Goal: Task Accomplishment & Management: Complete application form

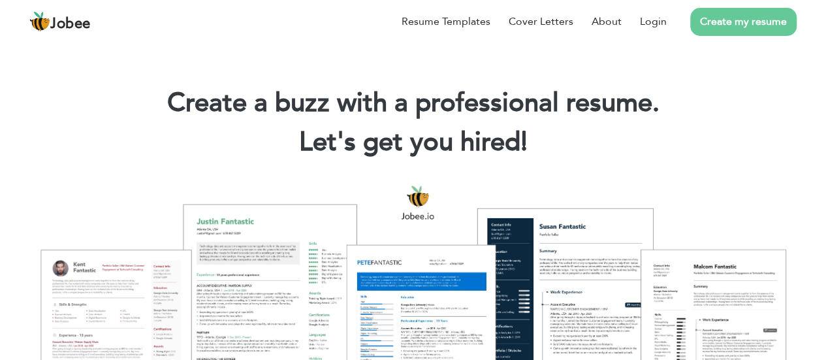
click at [705, 19] on link "Create my resume" at bounding box center [743, 22] width 106 height 28
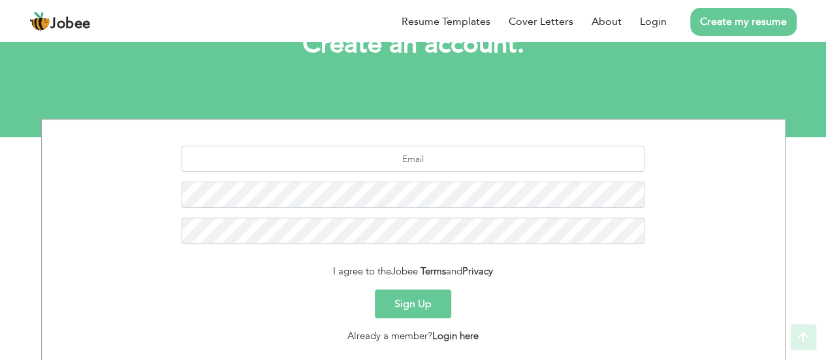
scroll to position [182, 0]
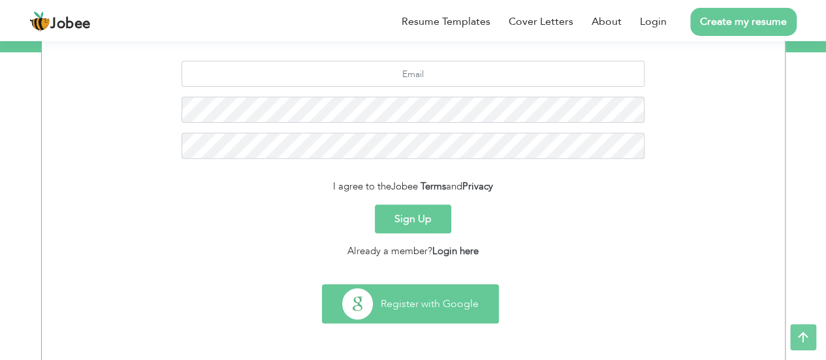
click at [425, 291] on button "Register with Google" at bounding box center [411, 304] width 176 height 38
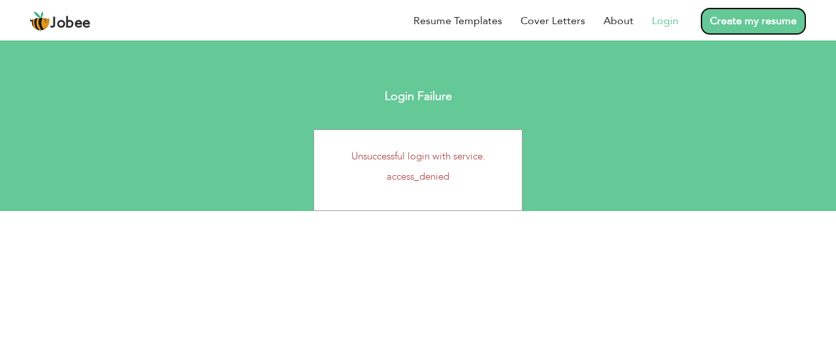
click at [740, 17] on link "Create my resume" at bounding box center [753, 21] width 106 height 28
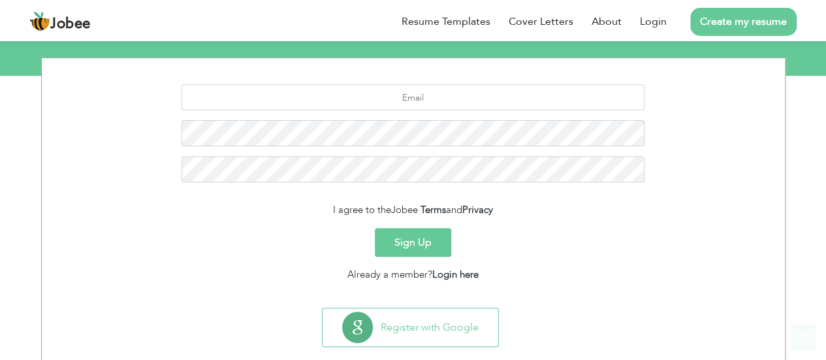
scroll to position [182, 0]
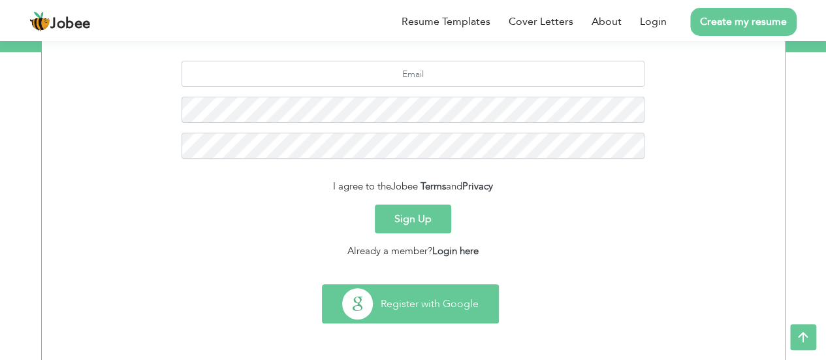
click at [445, 288] on button "Register with Google" at bounding box center [411, 304] width 176 height 38
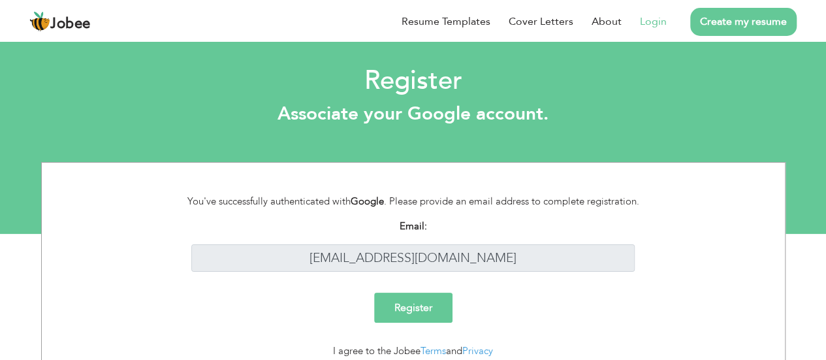
click at [420, 309] on input "Register" at bounding box center [413, 308] width 78 height 30
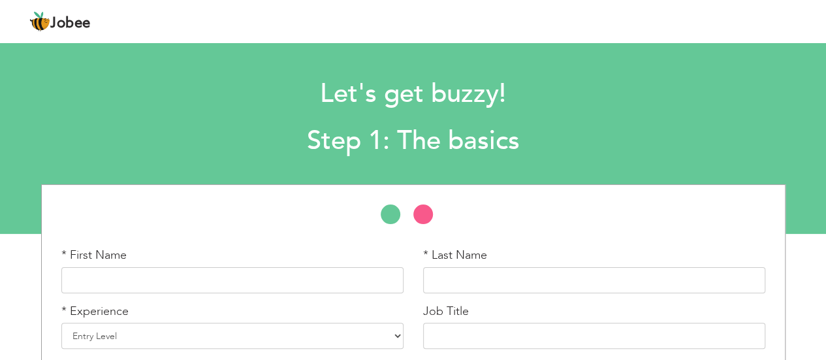
scroll to position [65, 0]
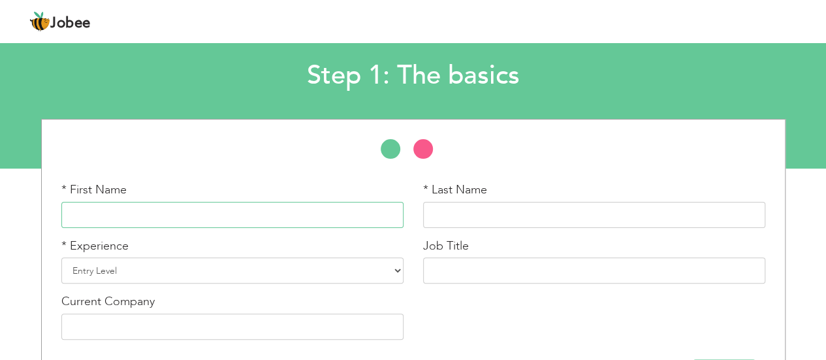
click at [228, 212] on input "text" at bounding box center [232, 215] width 342 height 26
type input "Muhammad"
type input "hammad"
click at [214, 210] on input "Muhammad" at bounding box center [232, 215] width 342 height 26
drag, startPoint x: 474, startPoint y: 214, endPoint x: 369, endPoint y: 197, distance: 106.6
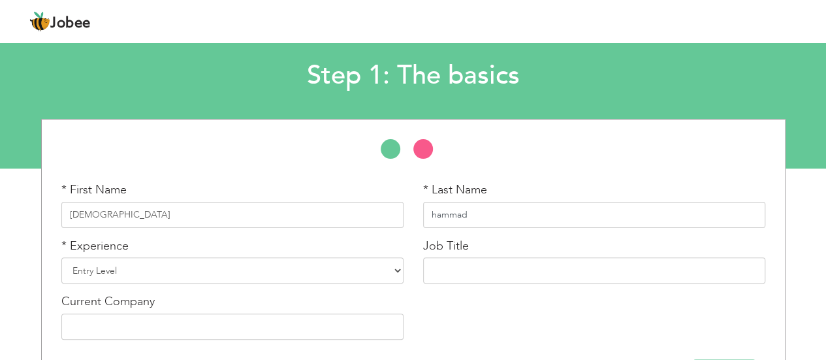
click at [369, 197] on div "* First Name Muhammad * Last Name hammad * Experience Entry Level Less than 1 Y…" at bounding box center [414, 266] width 724 height 168
click at [195, 219] on input "Muhammad" at bounding box center [232, 215] width 342 height 26
paste input "hammad"
type input "Muhammad hammad"
click at [485, 217] on input "hammad" at bounding box center [594, 215] width 342 height 26
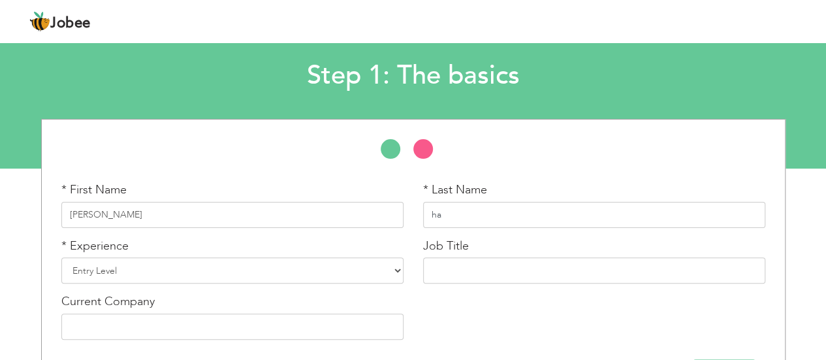
type input "h"
type input "Sharif"
click at [263, 214] on input "Muhammad hammad" at bounding box center [232, 215] width 342 height 26
click at [123, 211] on input "Muhammad hammad" at bounding box center [232, 215] width 342 height 26
type input "Muhammad Hammad"
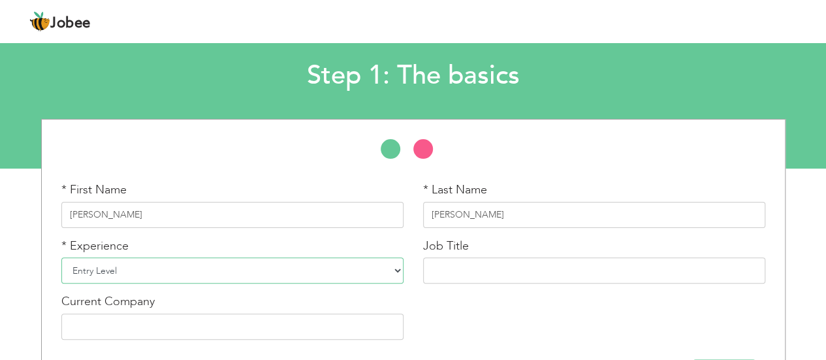
click at [393, 276] on select "Entry Level Less than 1 Year 1 Year 2 Years 3 Years 4 Years 5 Years 6 Years 7 Y…" at bounding box center [232, 270] width 342 height 26
click at [61, 257] on select "Entry Level Less than 1 Year 1 Year 2 Years 3 Years 4 Years 5 Years 6 Years 7 Y…" at bounding box center [232, 270] width 342 height 26
click at [513, 272] on input "text" at bounding box center [594, 270] width 342 height 26
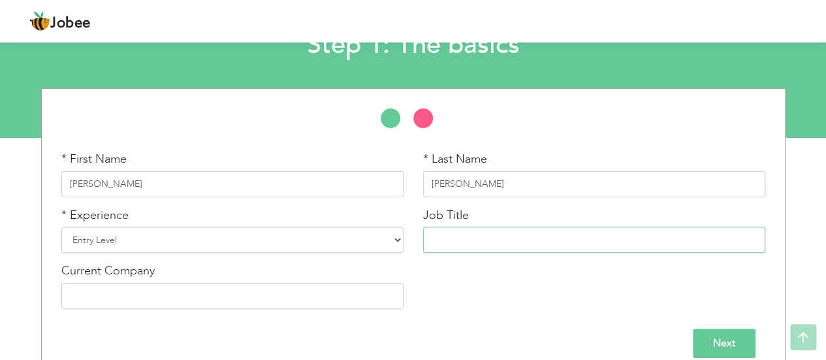
scroll to position [113, 0]
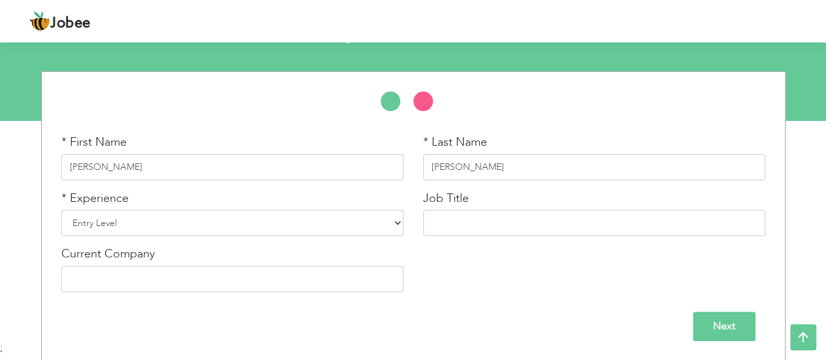
click at [740, 323] on input "Next" at bounding box center [724, 326] width 63 height 29
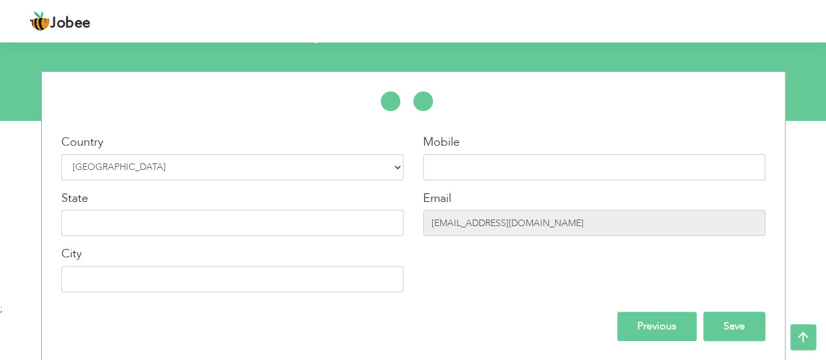
click at [723, 322] on input "Save" at bounding box center [734, 326] width 62 height 29
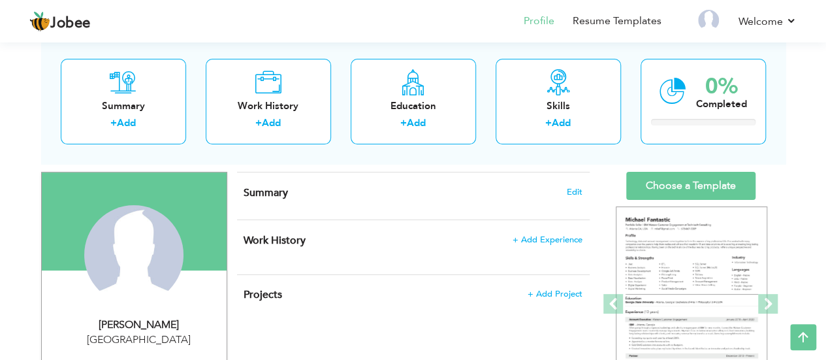
scroll to position [65, 0]
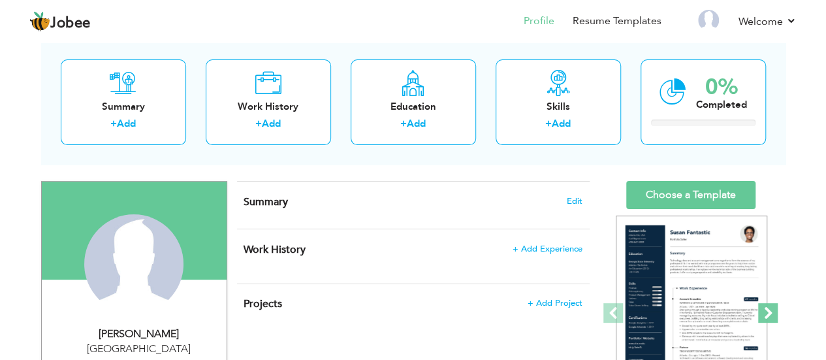
click at [769, 312] on span at bounding box center [768, 313] width 20 height 20
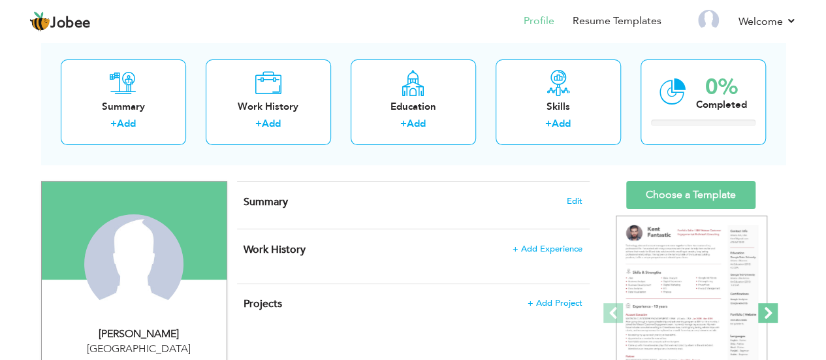
click at [769, 312] on span at bounding box center [768, 313] width 20 height 20
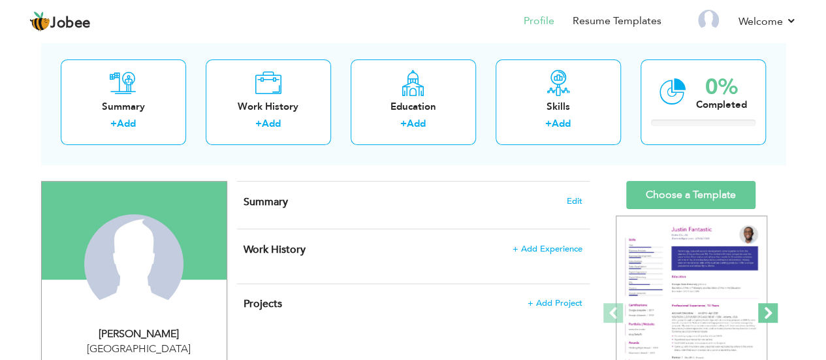
click at [768, 312] on span at bounding box center [768, 313] width 20 height 20
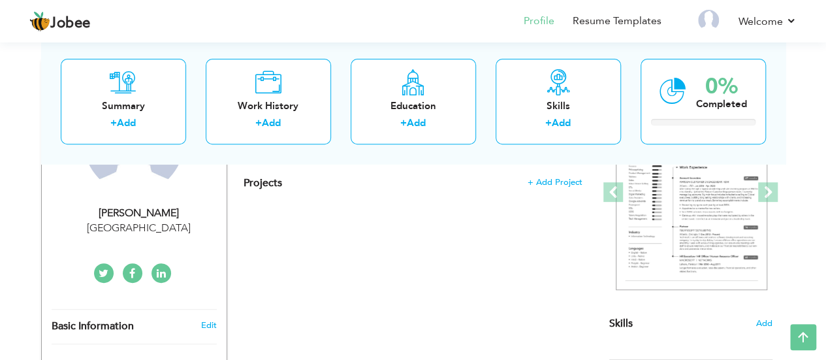
scroll to position [131, 0]
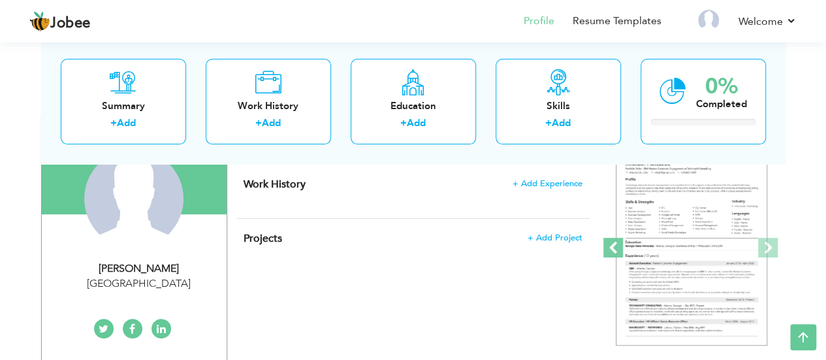
click at [611, 250] on span at bounding box center [614, 248] width 20 height 20
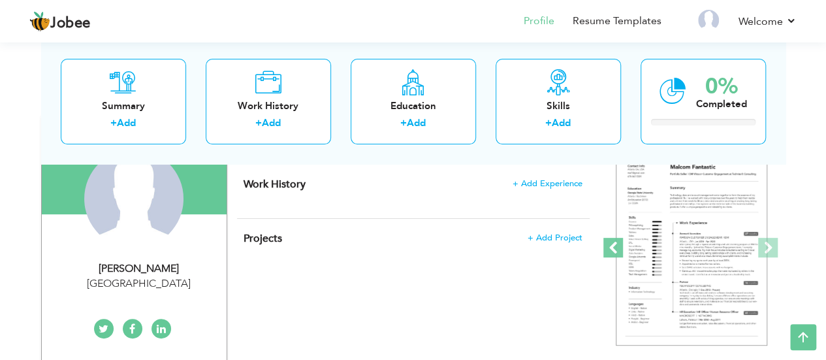
click at [611, 250] on span at bounding box center [614, 248] width 20 height 20
drag, startPoint x: 614, startPoint y: 241, endPoint x: 602, endPoint y: 246, distance: 13.5
click at [615, 241] on span at bounding box center [614, 248] width 20 height 20
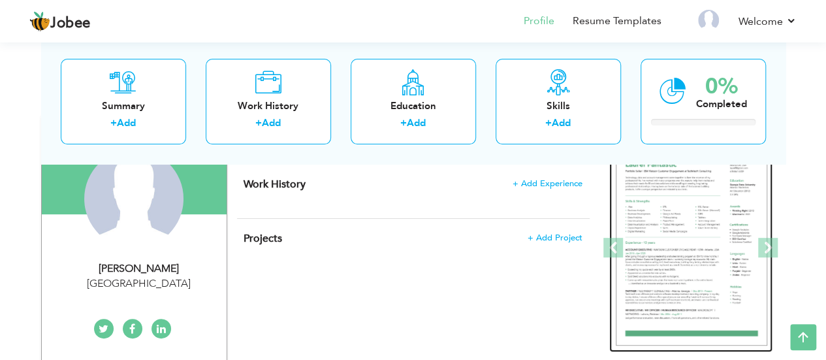
click at [678, 257] on img at bounding box center [692, 248] width 152 height 196
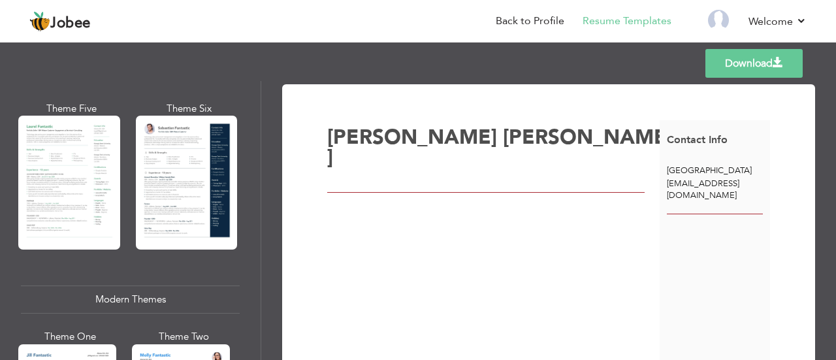
scroll to position [392, 0]
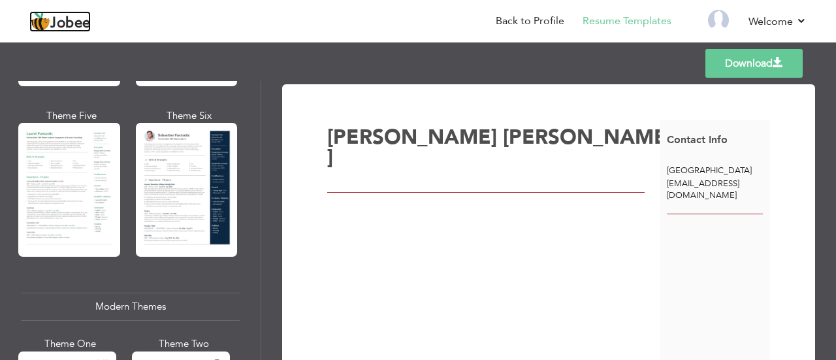
click at [55, 24] on span "Jobee" at bounding box center [70, 23] width 40 height 14
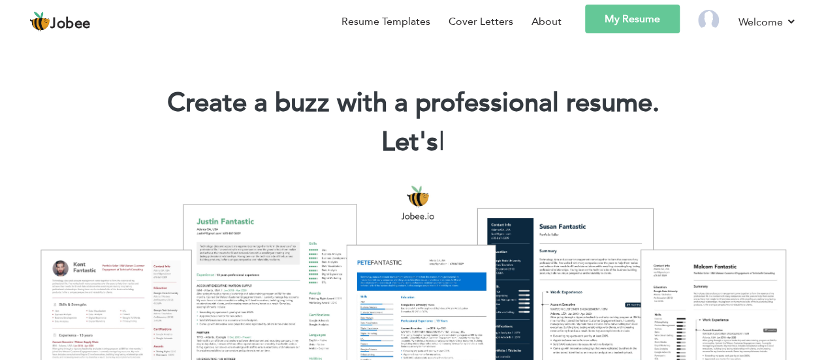
click at [606, 193] on div at bounding box center [413, 312] width 807 height 285
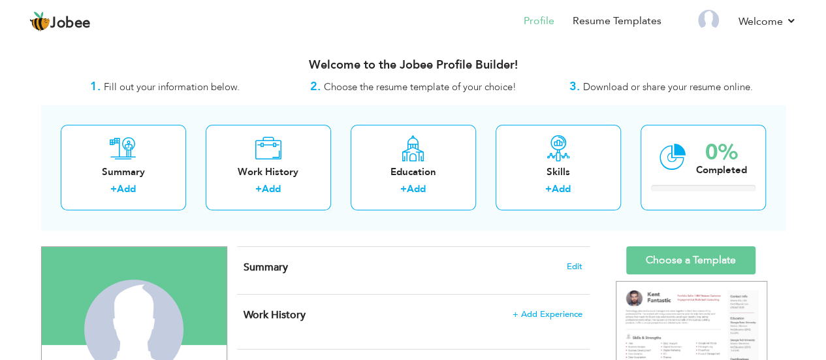
click at [454, 310] on h4 "Work History + Add Experience" at bounding box center [413, 314] width 338 height 13
